Goal: Task Accomplishment & Management: Manage account settings

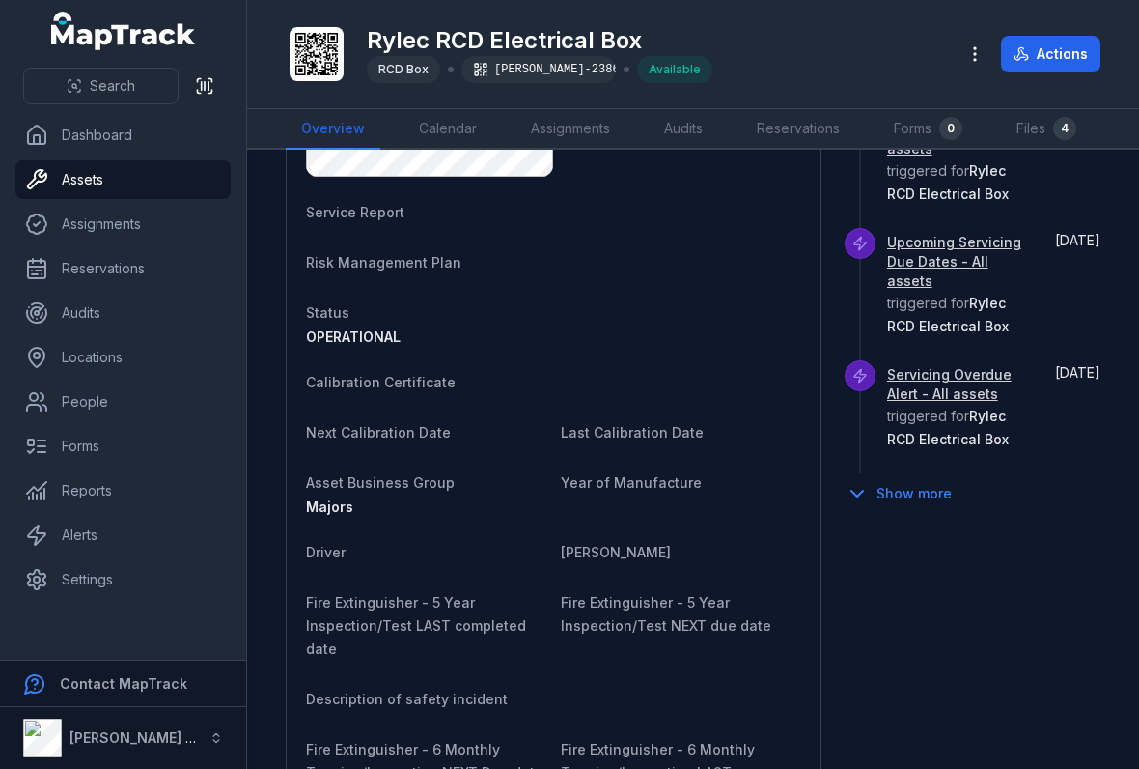
scroll to position [1010, 0]
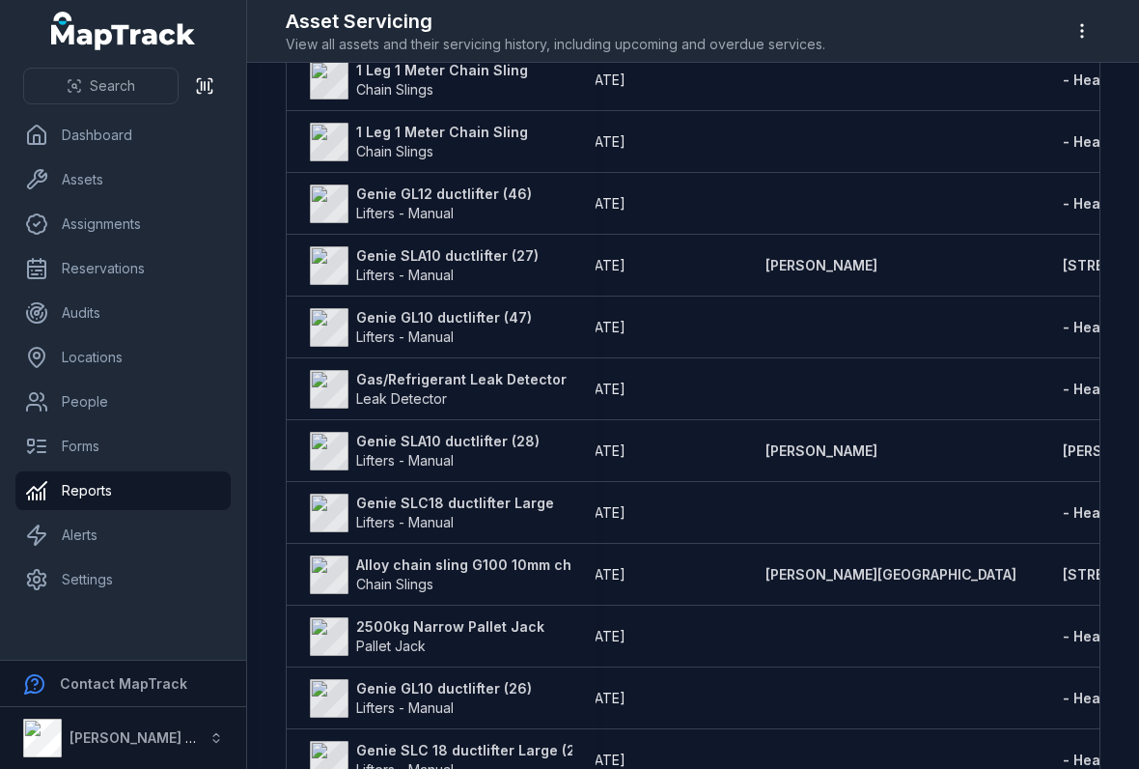
scroll to position [1163, 0]
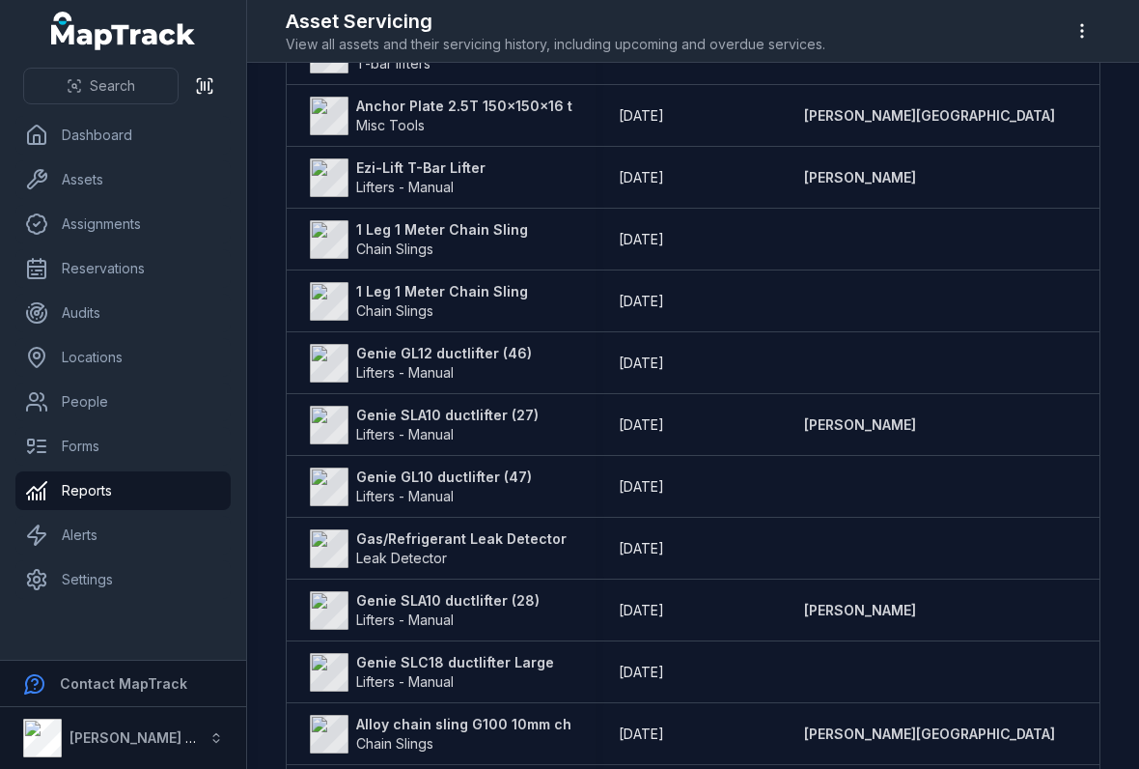
scroll to position [1071, 0]
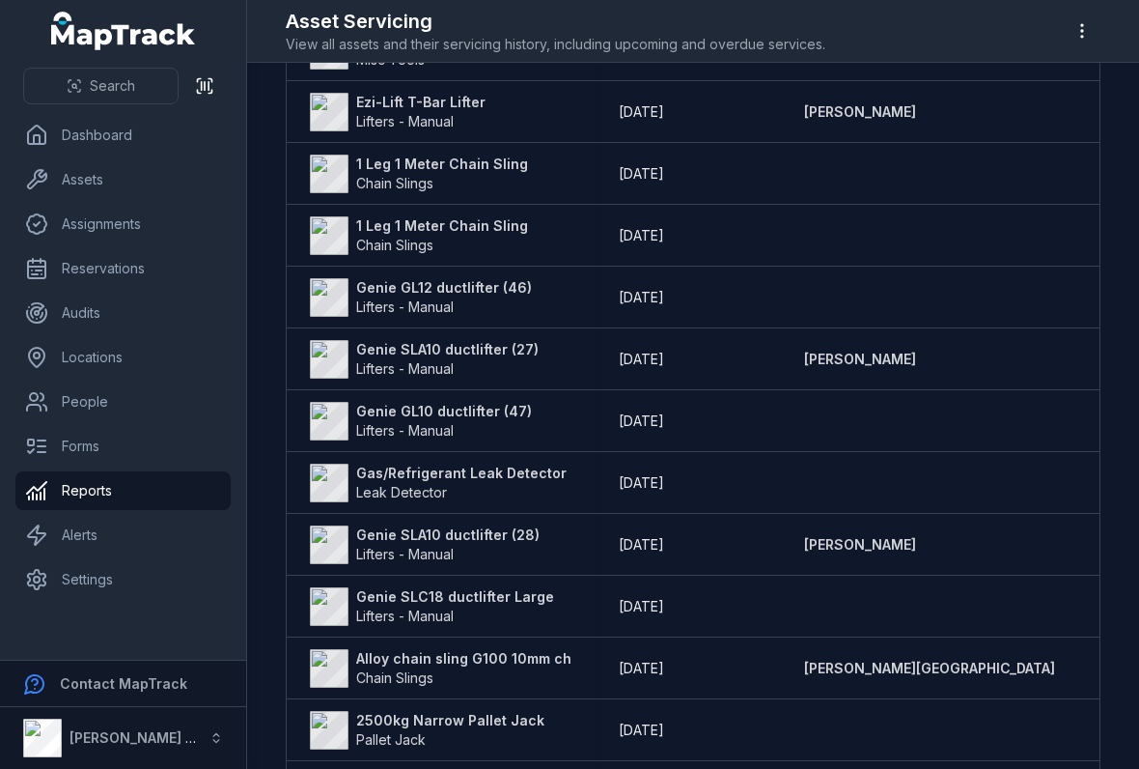
click at [397, 479] on strong "Gas/Refrigerant Leak Detector" at bounding box center [461, 472] width 210 height 19
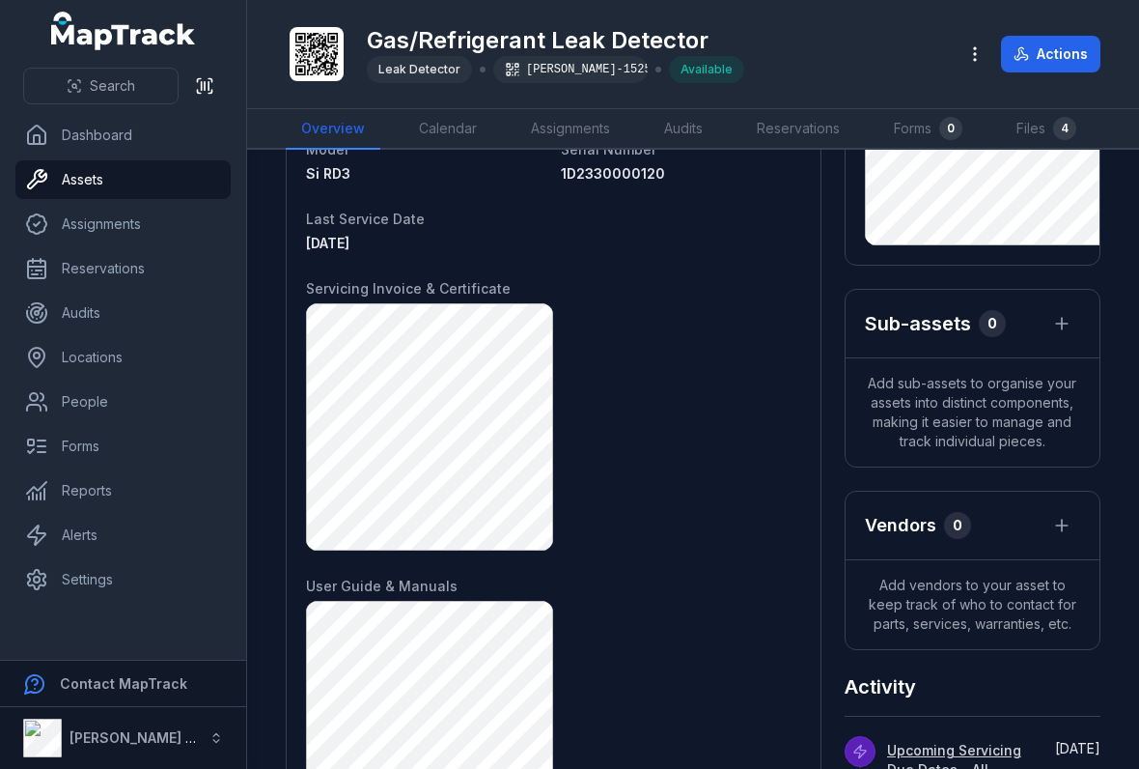
scroll to position [278, 0]
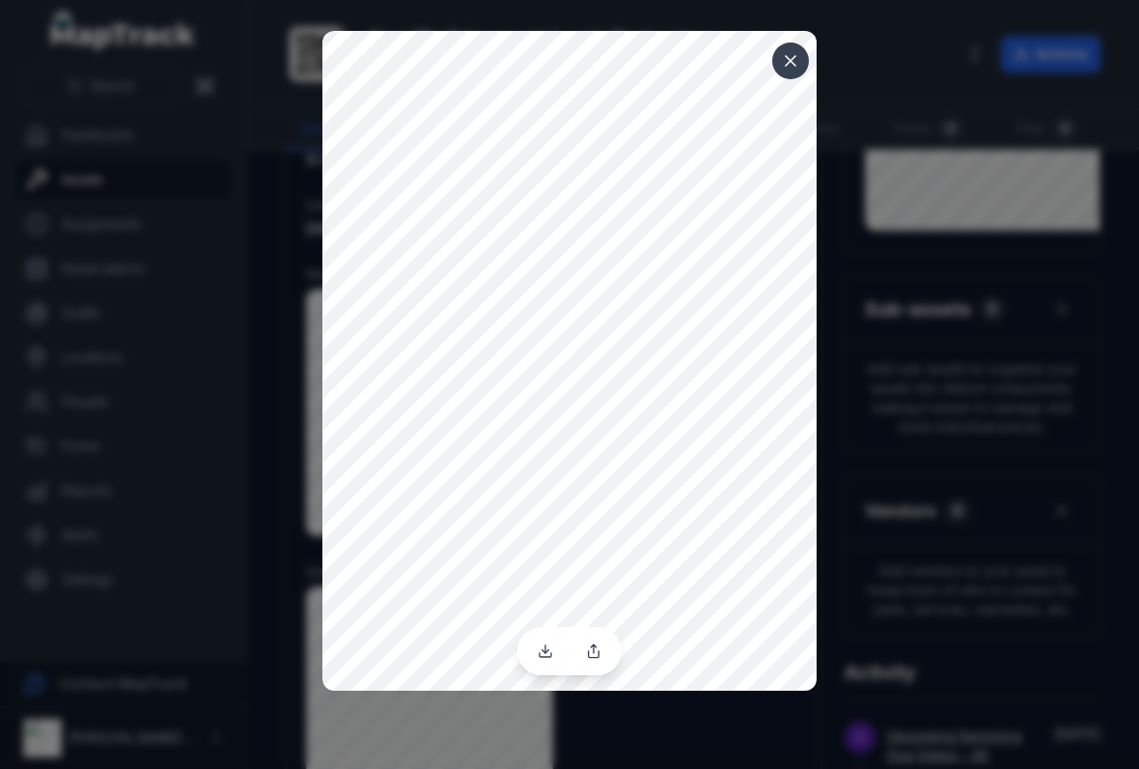
click at [777, 61] on button at bounding box center [790, 60] width 37 height 37
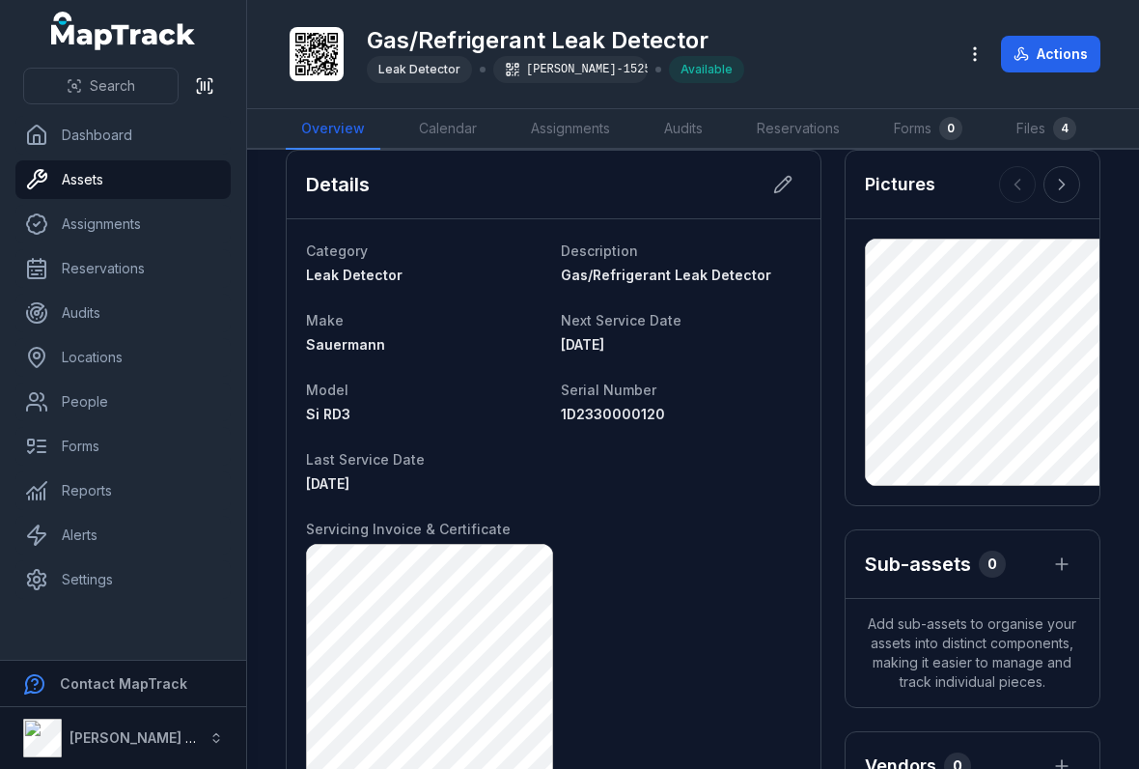
scroll to position [24, 0]
click at [788, 181] on icon at bounding box center [786, 179] width 3 height 3
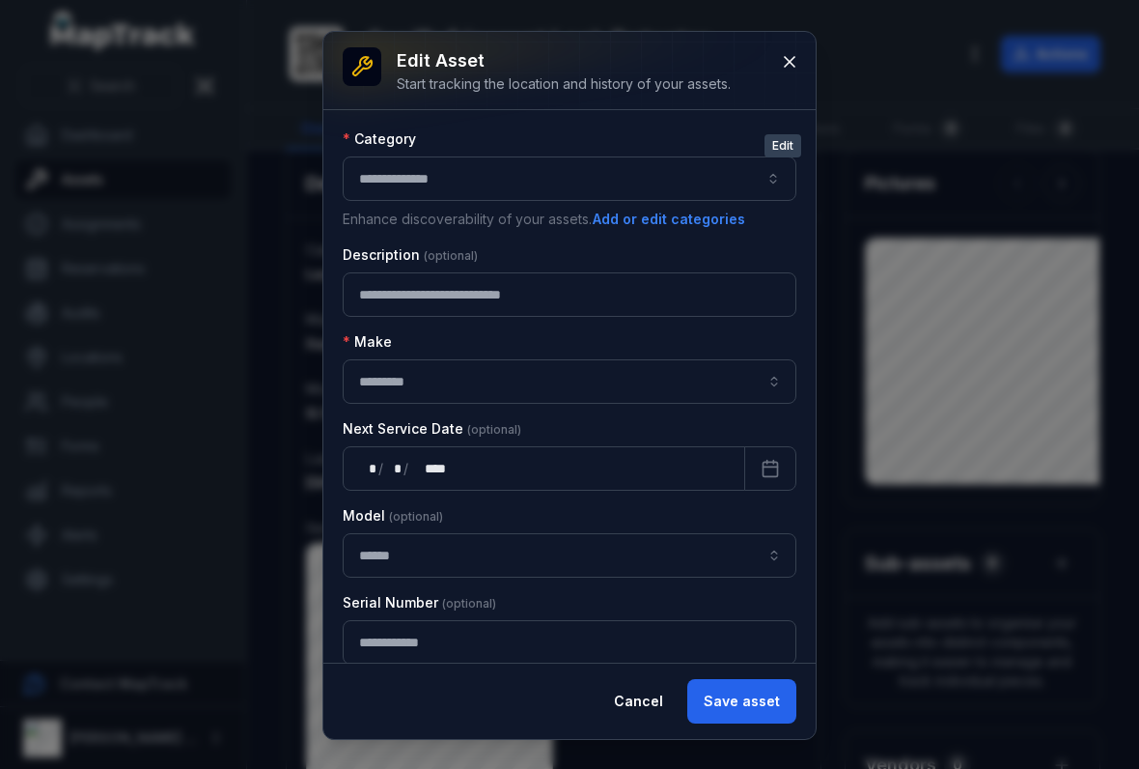
click at [795, 54] on icon at bounding box center [789, 61] width 19 height 19
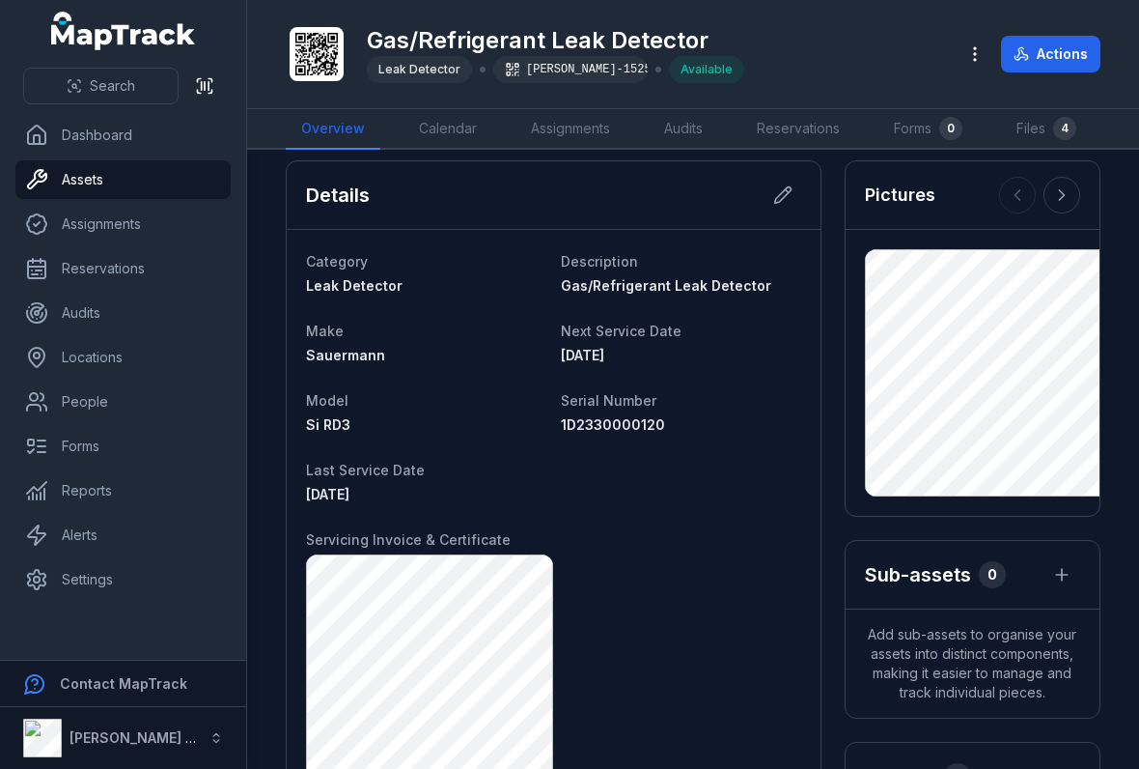
scroll to position [10, 0]
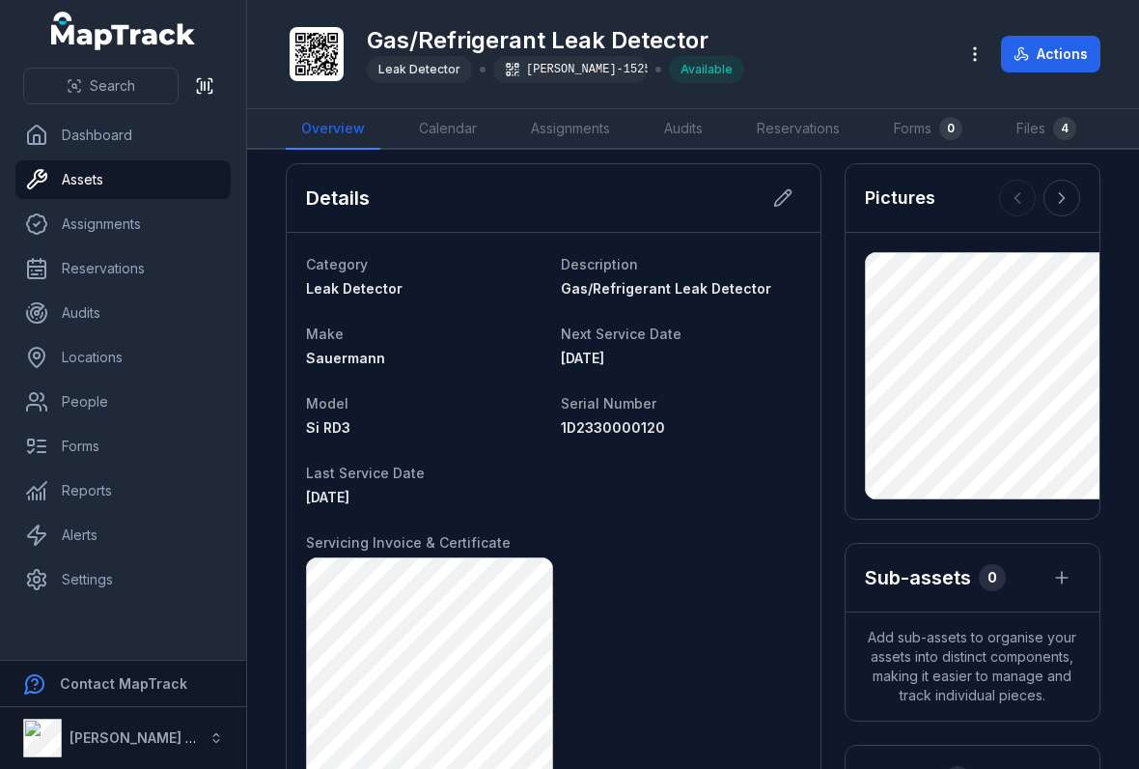
click at [778, 183] on button at bounding box center [783, 198] width 37 height 37
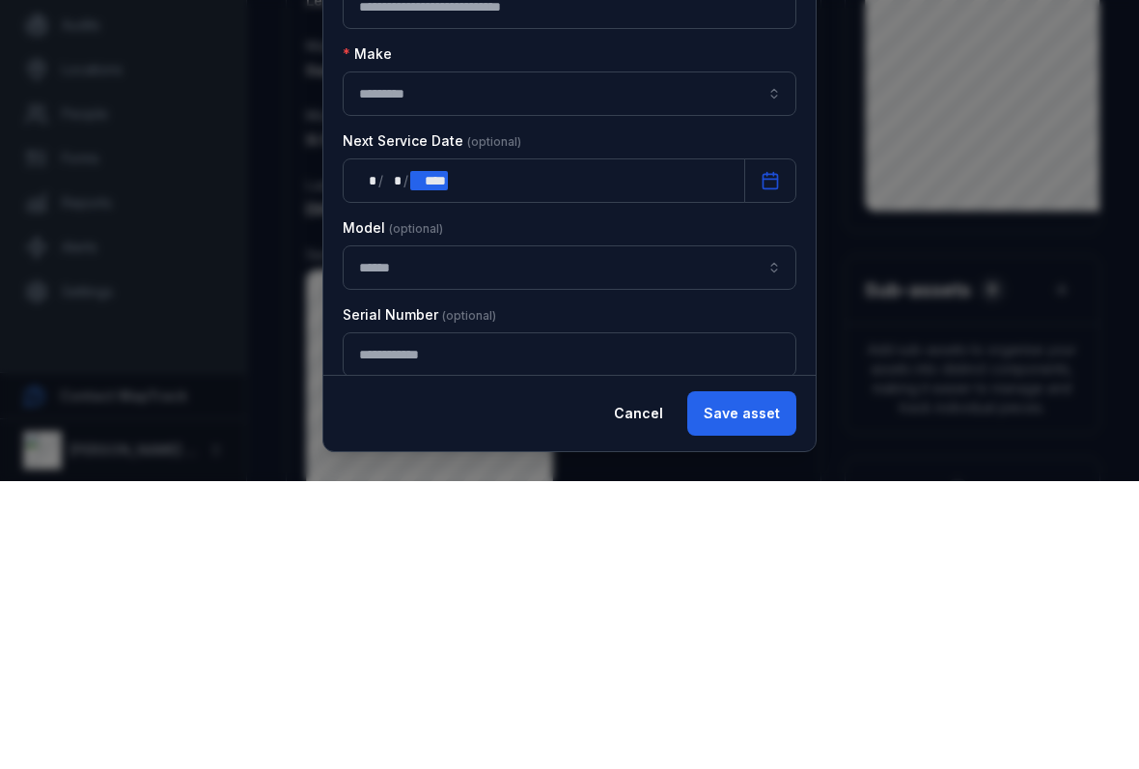
click at [458, 446] on div "** * / ** * / **** ****" at bounding box center [544, 468] width 403 height 44
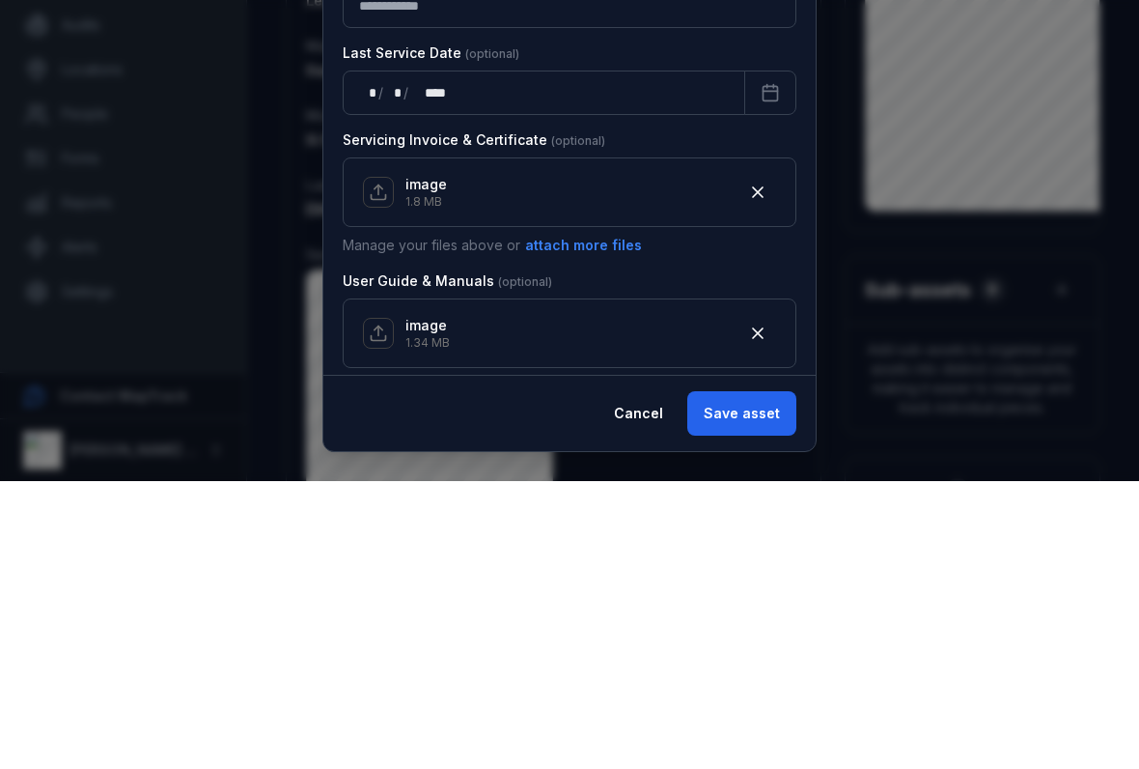
scroll to position [352, 0]
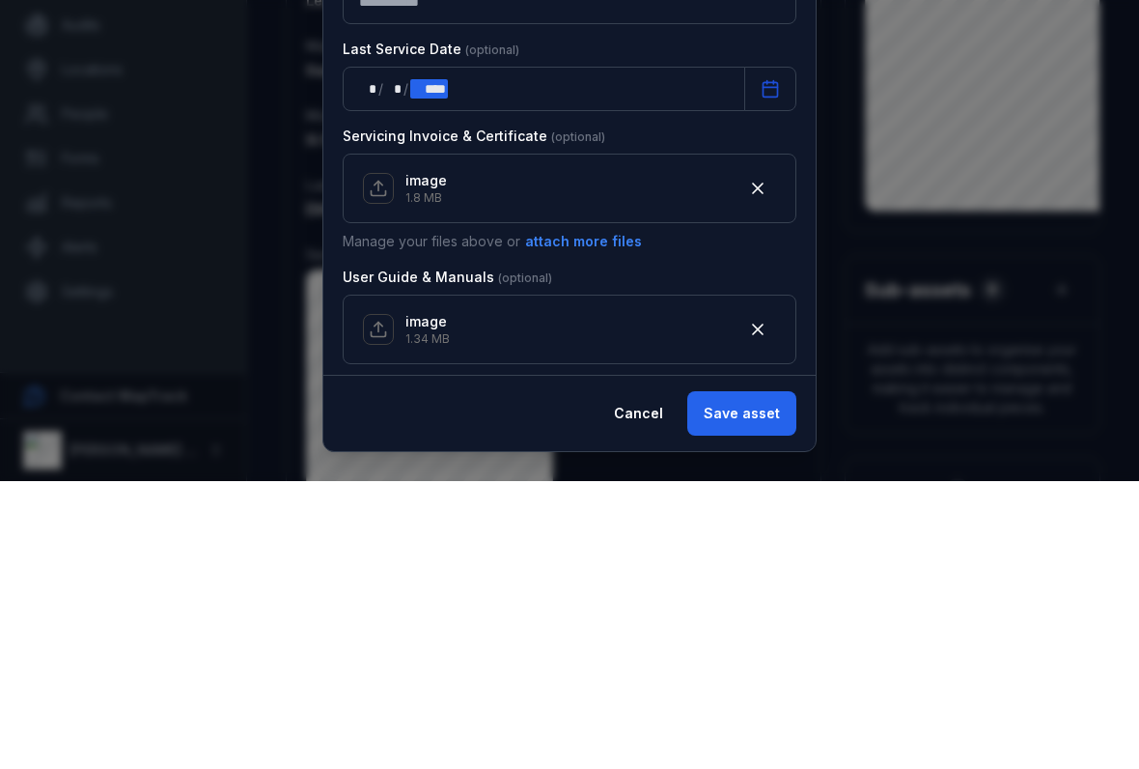
click at [439, 367] on div "**** ****" at bounding box center [428, 376] width 37 height 19
click at [764, 458] on button "button" at bounding box center [758, 476] width 37 height 37
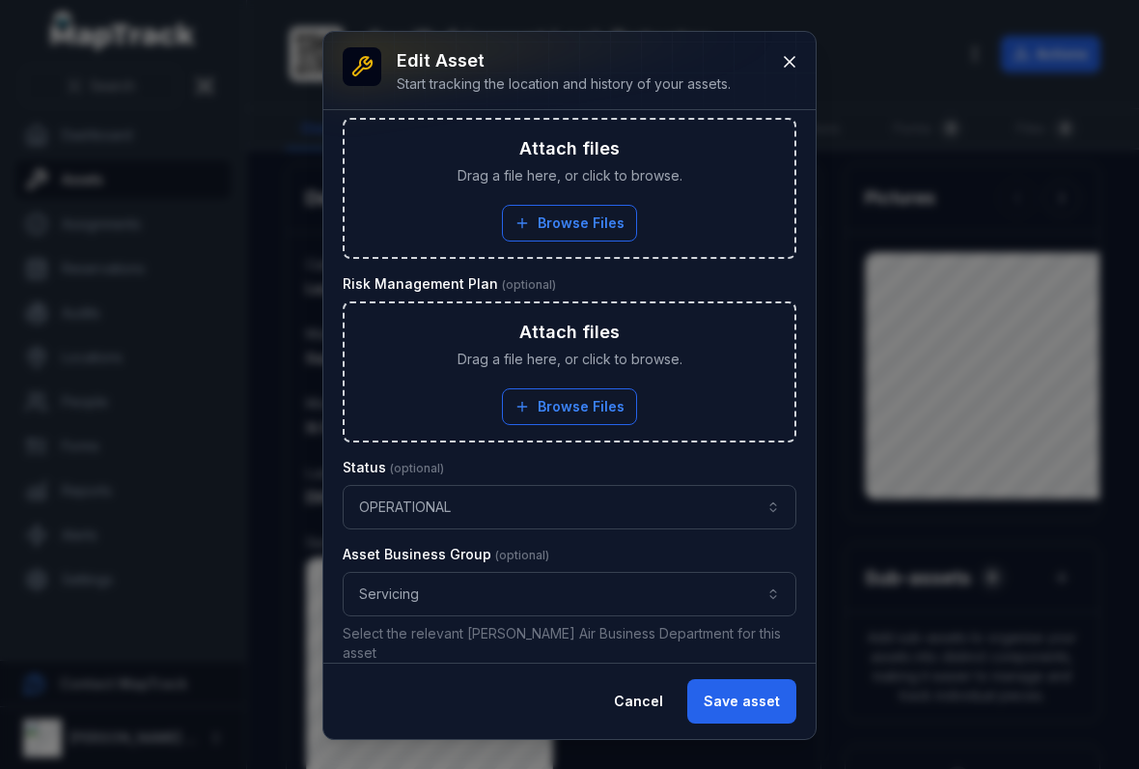
scroll to position [1021, 0]
click at [748, 701] on button "Save asset" at bounding box center [741, 701] width 109 height 44
